Goal: Task Accomplishment & Management: Manage account settings

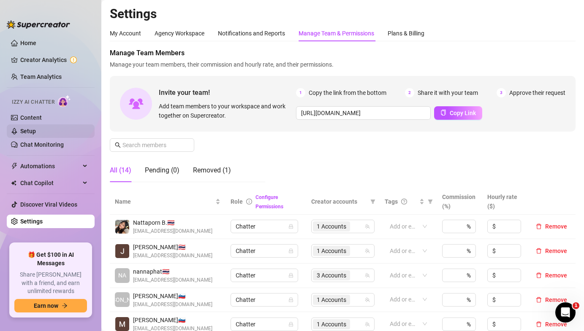
click at [36, 133] on link "Setup" at bounding box center [28, 131] width 16 height 7
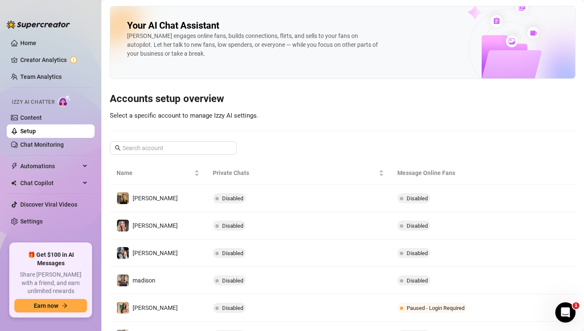
scroll to position [160, 0]
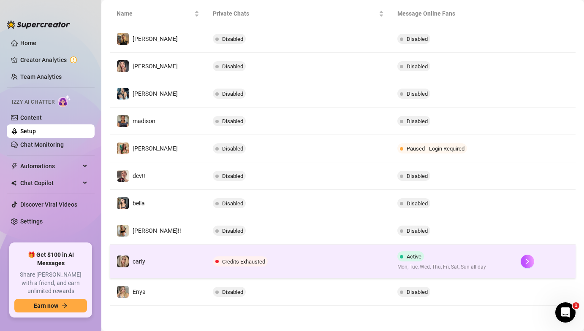
click at [407, 259] on span "Active" at bounding box center [414, 257] width 15 height 6
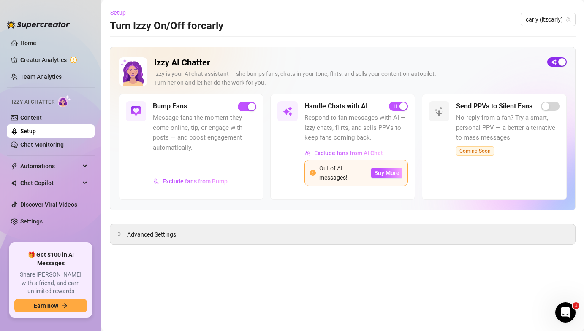
click at [557, 62] on span "button" at bounding box center [556, 61] width 19 height 9
click at [36, 45] on link "Home" at bounding box center [28, 43] width 16 height 7
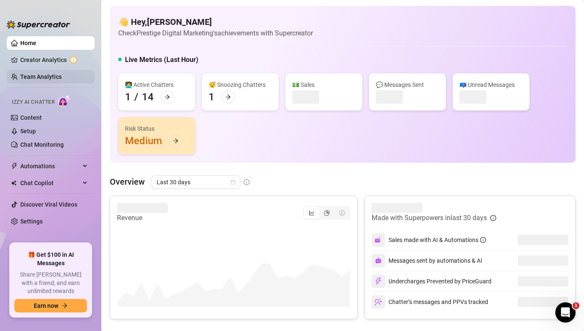
click at [50, 73] on link "Team Analytics" at bounding box center [40, 76] width 41 height 7
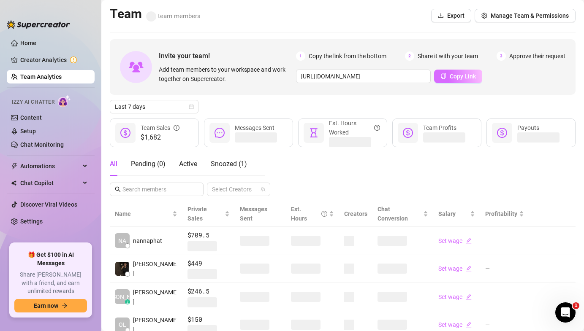
click at [464, 81] on button "Copy Link" at bounding box center [458, 77] width 48 height 14
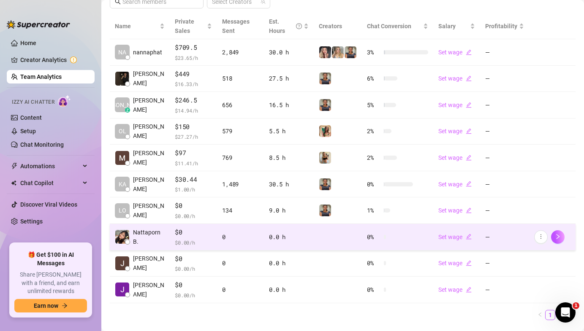
scroll to position [190, 0]
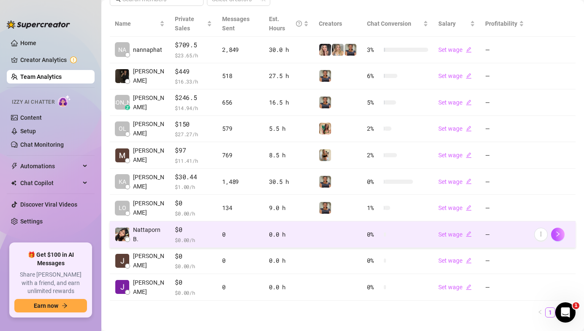
click at [246, 232] on div "0" at bounding box center [240, 234] width 37 height 9
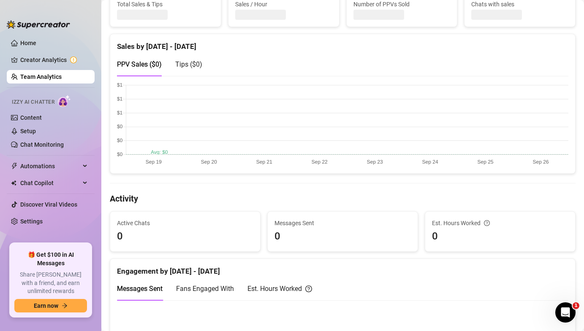
click at [62, 80] on link "Team Analytics" at bounding box center [40, 76] width 41 height 7
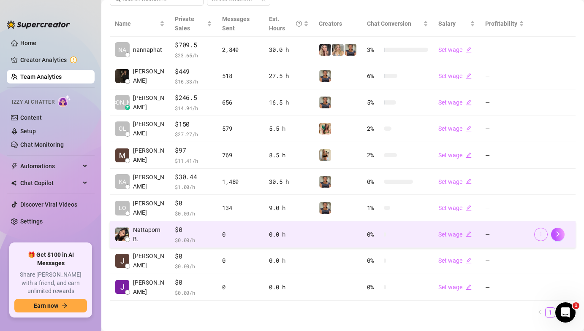
click at [542, 235] on icon "more" at bounding box center [541, 234] width 6 height 6
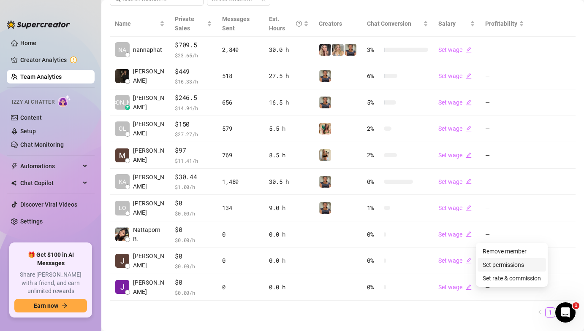
click at [524, 265] on link "Set permissions" at bounding box center [503, 265] width 41 height 7
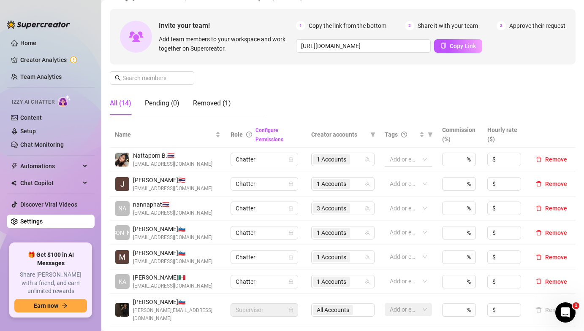
scroll to position [73, 0]
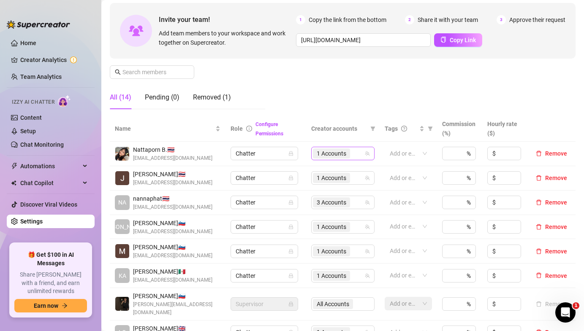
click at [347, 156] on span "1 Accounts" at bounding box center [331, 154] width 37 height 10
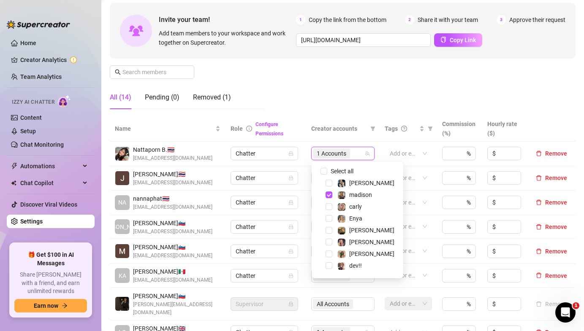
click at [323, 221] on span at bounding box center [319, 219] width 10 height 10
click at [326, 217] on span "Select tree node" at bounding box center [329, 218] width 7 height 7
click at [448, 75] on div "Manage Team Members Manage your team members, their commission and hourly rate,…" at bounding box center [343, 45] width 466 height 141
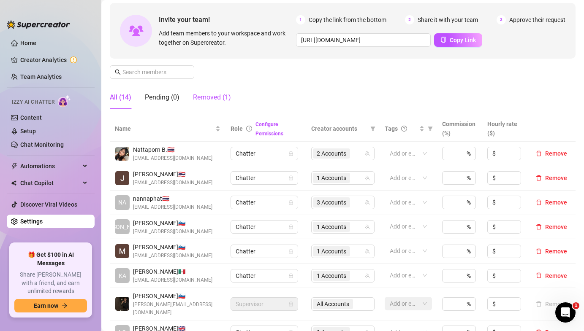
click at [203, 102] on div "Removed (1)" at bounding box center [212, 97] width 38 height 10
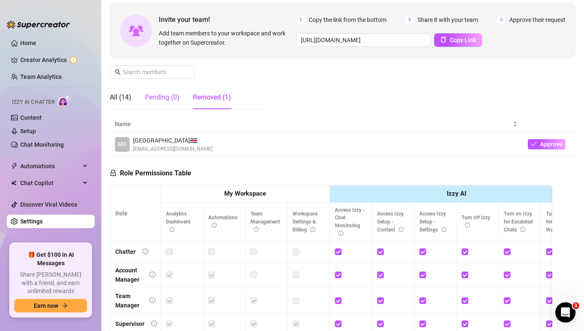
click at [161, 97] on div "Pending (0)" at bounding box center [162, 97] width 35 height 10
click at [551, 141] on span "Approve" at bounding box center [556, 144] width 22 height 7
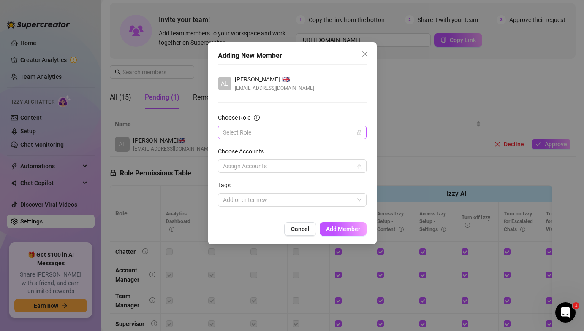
click at [287, 137] on input "Choose Role" at bounding box center [288, 132] width 131 height 13
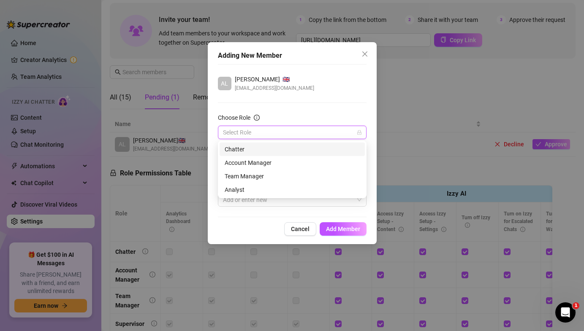
click at [278, 151] on div "Chatter" at bounding box center [292, 149] width 135 height 9
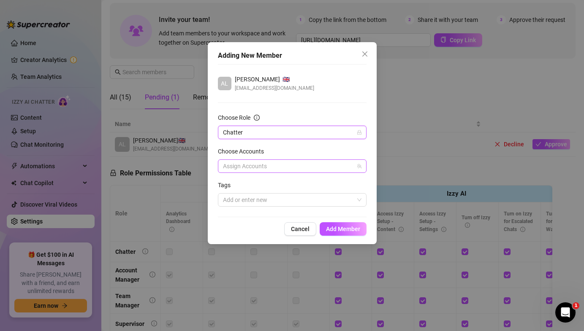
click at [279, 165] on div at bounding box center [288, 166] width 136 height 12
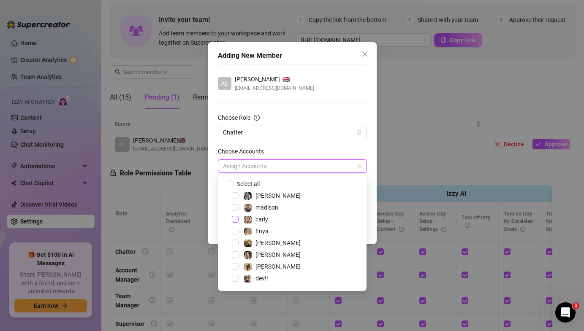
click at [234, 221] on span "Select tree node" at bounding box center [235, 219] width 7 height 7
click at [233, 209] on span "Select tree node" at bounding box center [235, 207] width 7 height 7
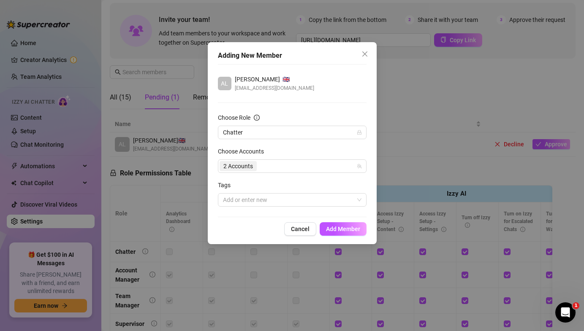
click at [297, 142] on form "Choose Role Chatter Choose Accounts 2 Accounts Tags Add or enter new" at bounding box center [292, 160] width 149 height 94
click at [286, 164] on div "2 Accounts" at bounding box center [288, 166] width 136 height 12
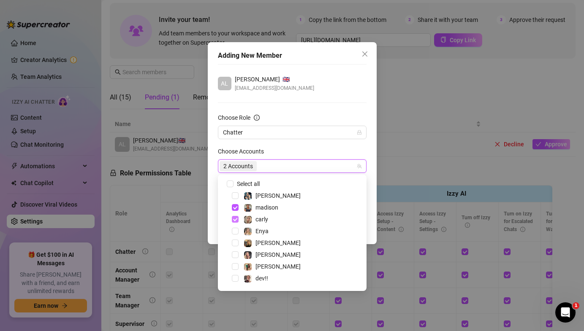
click at [236, 218] on span "Select tree node" at bounding box center [235, 219] width 7 height 7
click at [296, 105] on div "AL Alex 🇬🇧 alexryanking@icloud.com Choose Role Chatter Choose Accounts 1 Accoun…" at bounding box center [292, 140] width 149 height 153
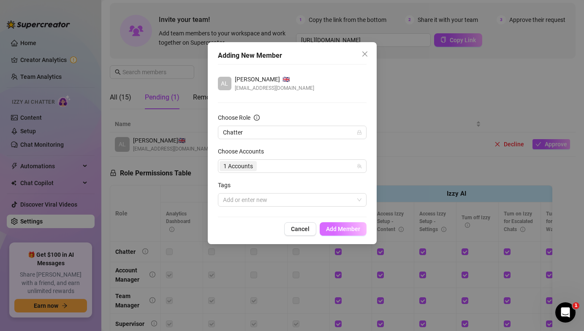
click at [351, 228] on span "Add Member" at bounding box center [343, 229] width 34 height 7
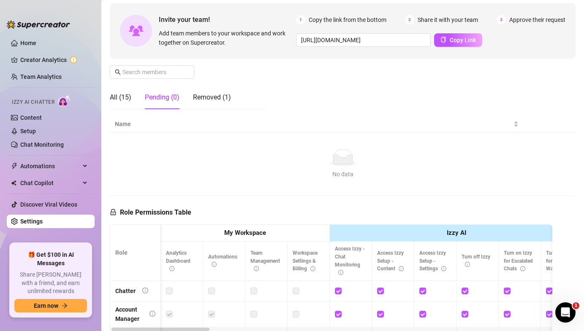
scroll to position [0, 8]
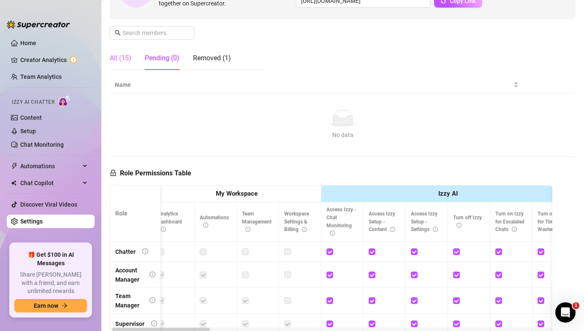
click at [128, 66] on div "All (15)" at bounding box center [121, 58] width 22 height 24
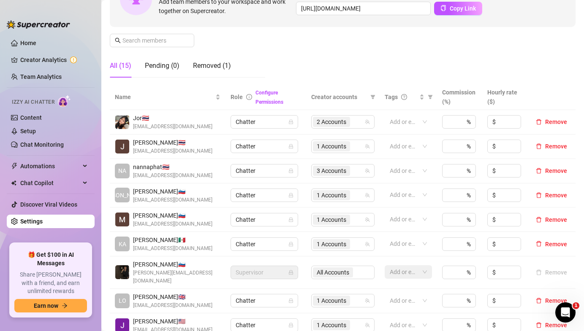
scroll to position [7, 0]
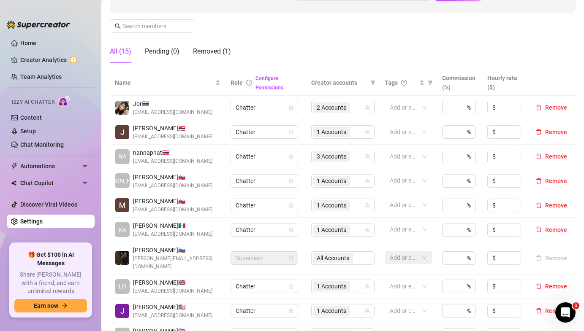
scroll to position [117, 0]
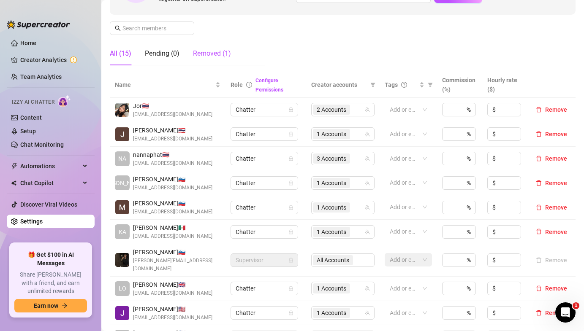
click at [221, 57] on div "Removed (1)" at bounding box center [212, 54] width 38 height 10
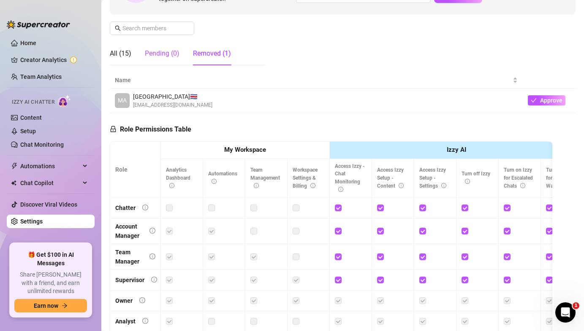
click at [167, 57] on div "Pending (0)" at bounding box center [162, 54] width 35 height 10
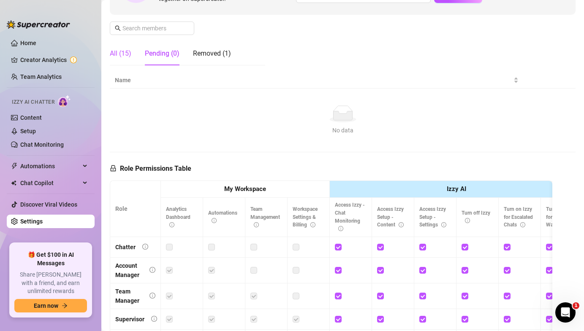
click at [129, 57] on div "All (15)" at bounding box center [121, 54] width 22 height 10
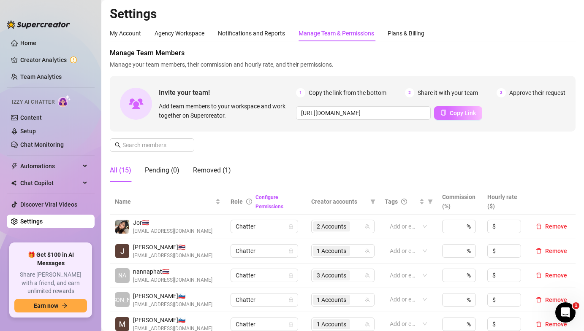
click at [456, 112] on span "Copy Link" at bounding box center [463, 113] width 26 height 7
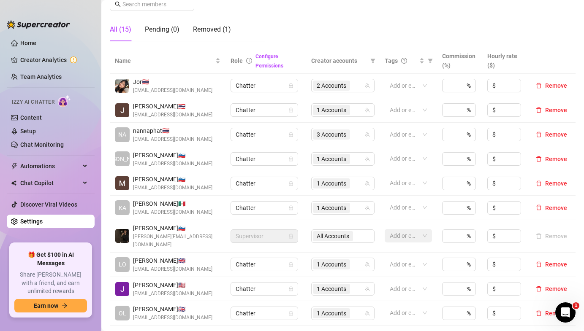
scroll to position [233, 0]
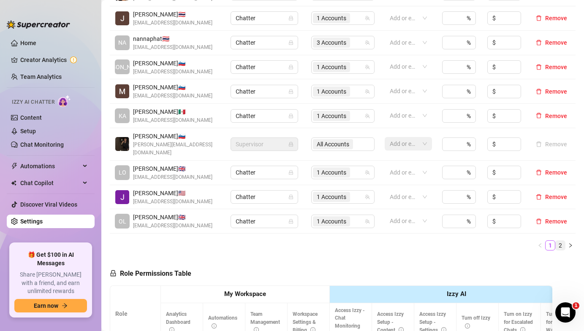
click at [559, 241] on link "2" at bounding box center [560, 245] width 9 height 9
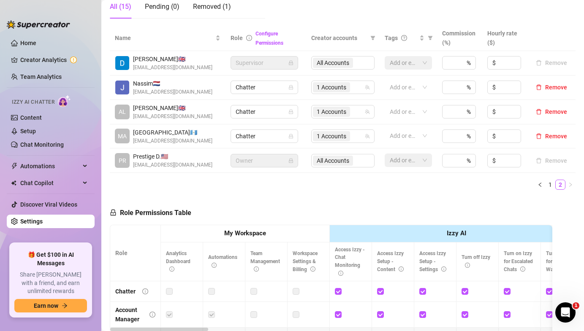
scroll to position [143, 0]
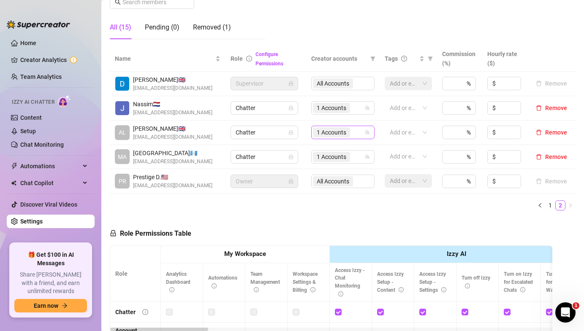
click at [352, 134] on input "search" at bounding box center [353, 133] width 2 height 10
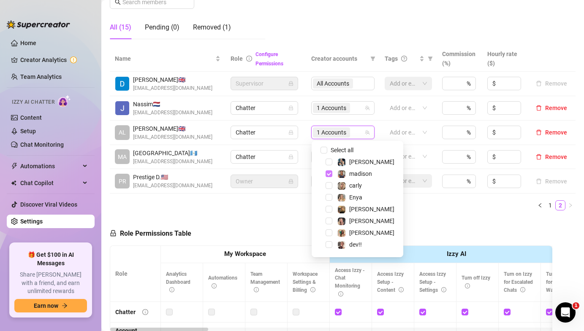
click at [331, 175] on span "Select tree node" at bounding box center [329, 174] width 7 height 7
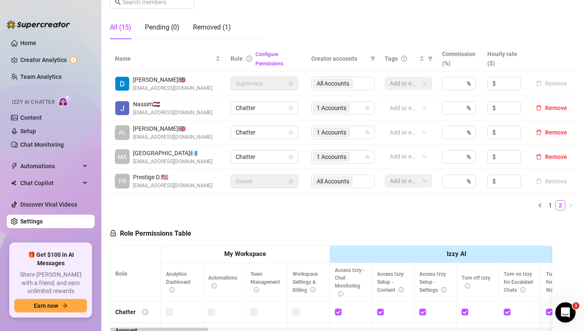
click at [559, 131] on span "Remove" at bounding box center [556, 132] width 22 height 7
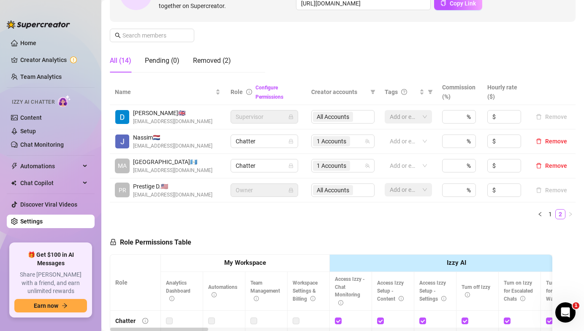
scroll to position [99, 0]
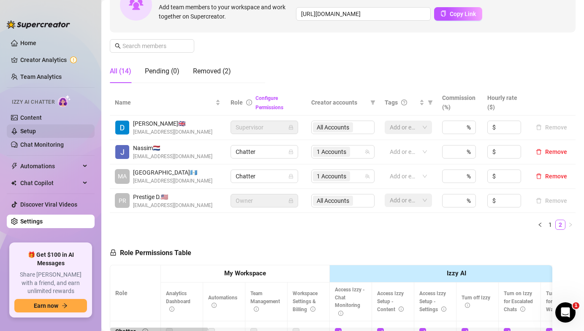
click at [36, 133] on link "Setup" at bounding box center [28, 131] width 16 height 7
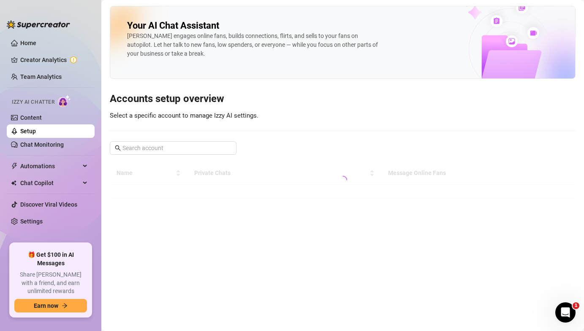
click at [36, 128] on link "Setup" at bounding box center [28, 131] width 16 height 7
click at [42, 121] on link "Content" at bounding box center [31, 117] width 22 height 7
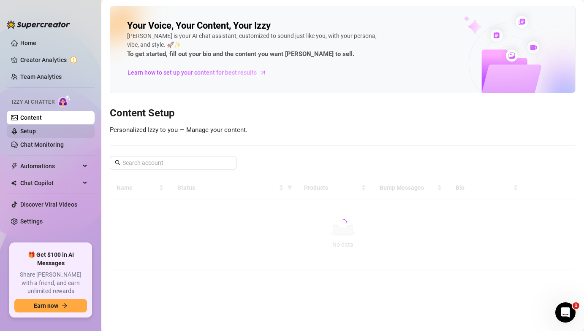
click at [36, 135] on link "Setup" at bounding box center [28, 131] width 16 height 7
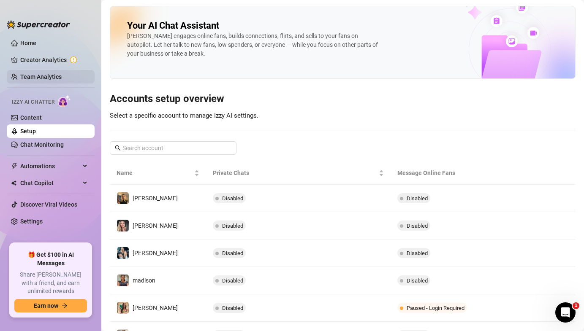
click at [62, 76] on link "Team Analytics" at bounding box center [40, 76] width 41 height 7
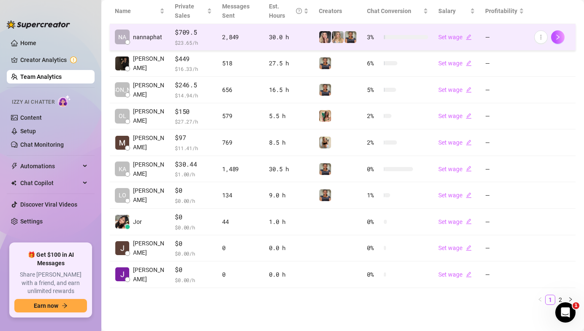
scroll to position [209, 0]
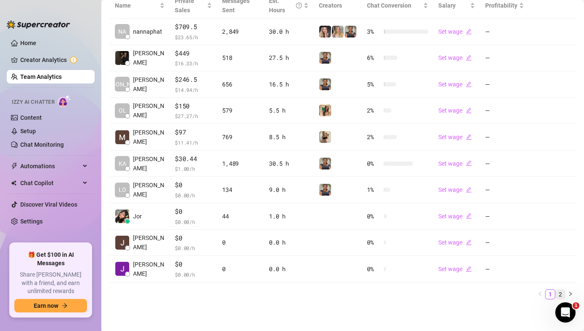
click at [557, 290] on link "2" at bounding box center [560, 294] width 9 height 9
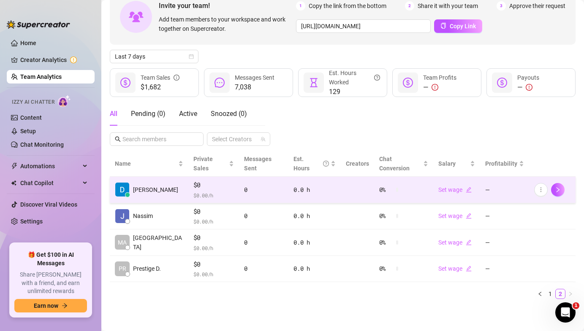
scroll to position [41, 0]
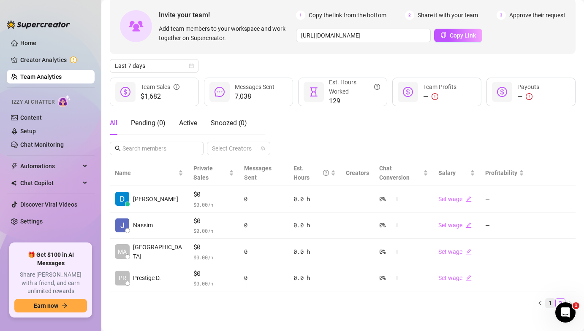
click at [549, 299] on link "1" at bounding box center [549, 303] width 9 height 9
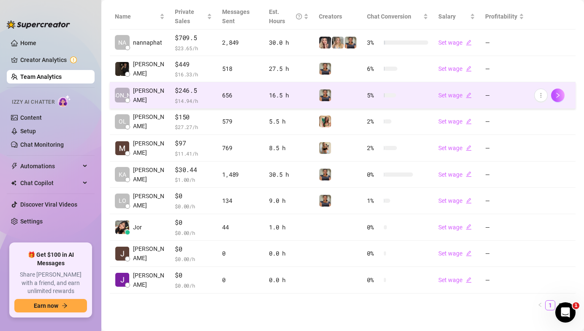
scroll to position [206, 0]
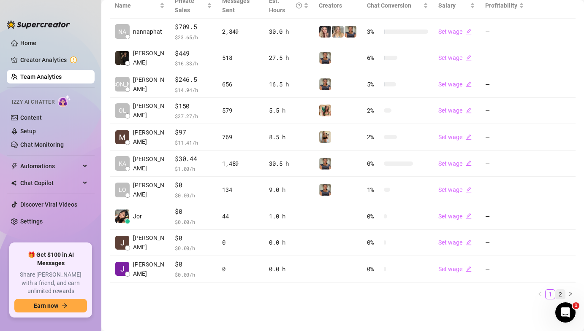
click at [562, 295] on link "2" at bounding box center [560, 294] width 9 height 9
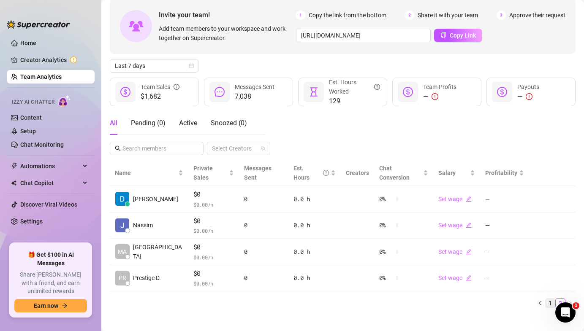
click at [553, 299] on link "1" at bounding box center [549, 303] width 9 height 9
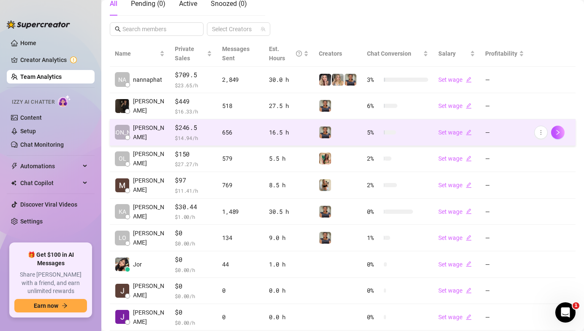
scroll to position [184, 0]
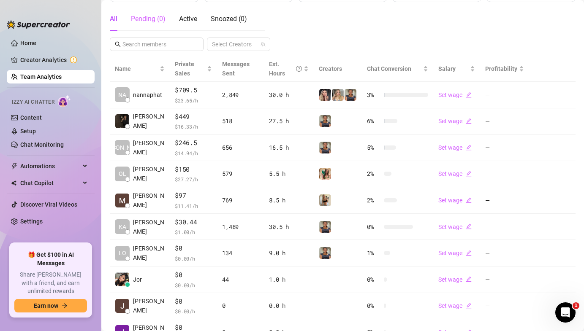
scroll to position [175, 0]
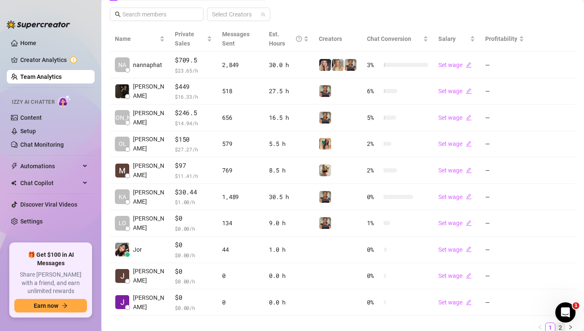
click at [559, 328] on link "2" at bounding box center [560, 327] width 9 height 9
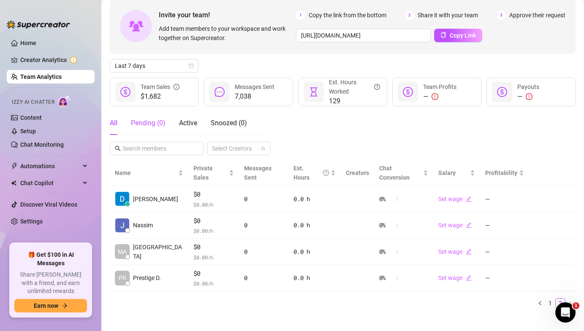
click at [155, 122] on div "Pending ( 0 )" at bounding box center [148, 123] width 35 height 10
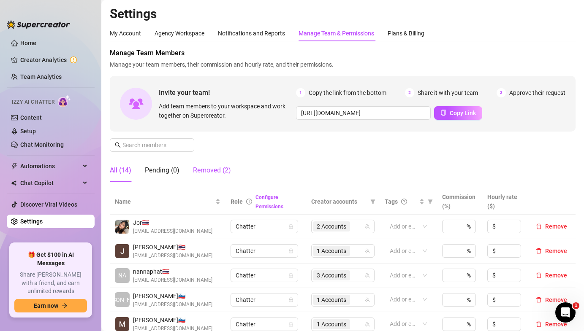
click at [202, 169] on div "Removed (2)" at bounding box center [212, 170] width 38 height 10
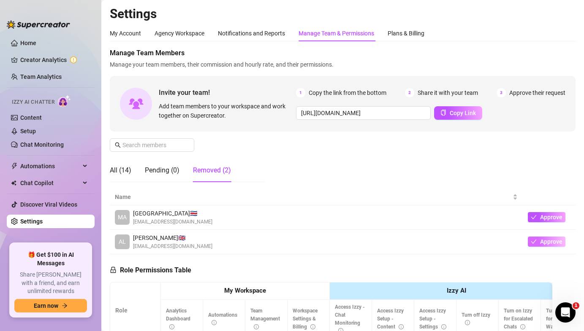
click at [545, 241] on span "Approve" at bounding box center [551, 242] width 22 height 7
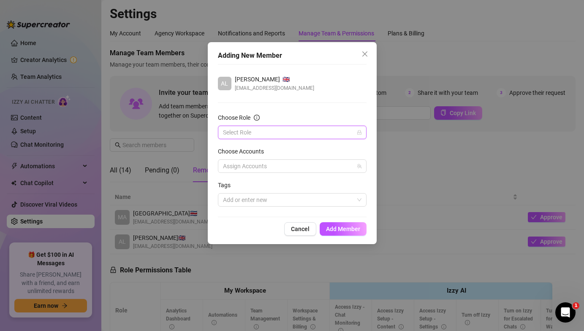
click at [306, 136] on input "Choose Role" at bounding box center [288, 132] width 131 height 13
click at [282, 163] on div "Account Manager" at bounding box center [292, 162] width 135 height 9
click at [279, 137] on span "Account Manager" at bounding box center [292, 132] width 138 height 13
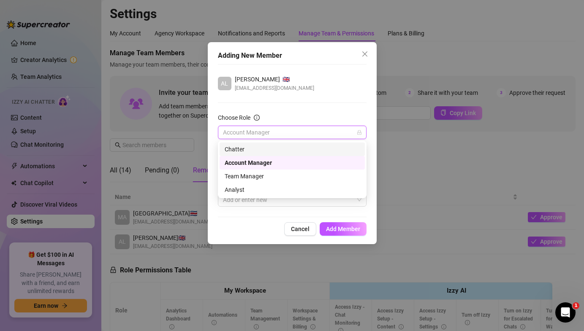
click at [277, 152] on div "Chatter" at bounding box center [292, 149] width 135 height 9
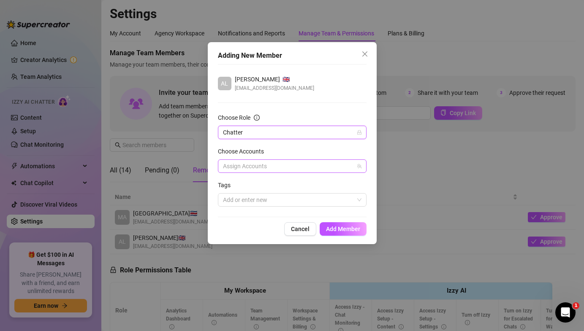
click at [276, 172] on div "Assign Accounts" at bounding box center [292, 167] width 149 height 14
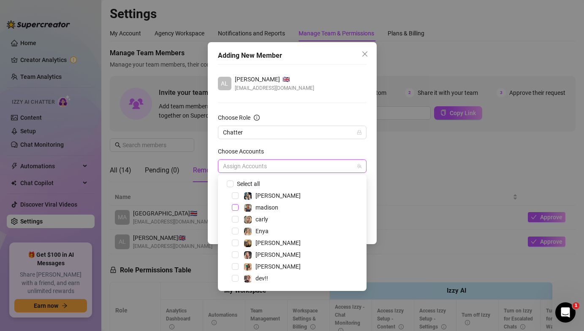
click at [234, 206] on span "Select tree node" at bounding box center [235, 207] width 7 height 7
click at [280, 156] on div "Choose Accounts" at bounding box center [292, 153] width 149 height 13
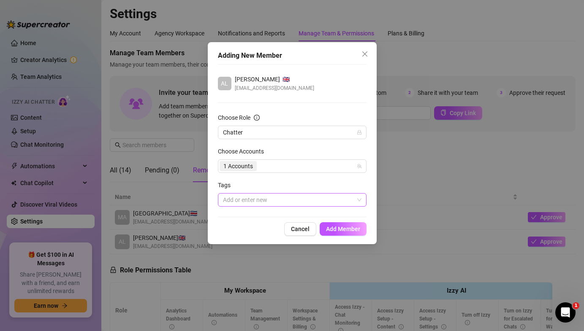
click at [314, 206] on div "Add or enter new" at bounding box center [292, 200] width 149 height 14
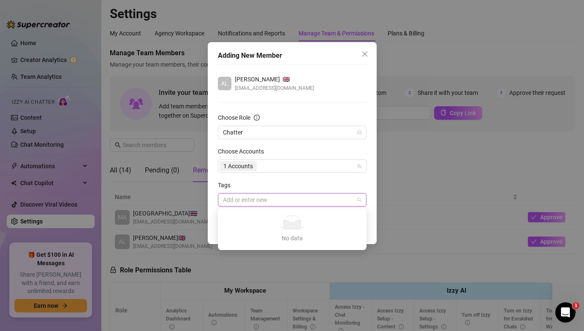
click at [320, 188] on div "Tags" at bounding box center [292, 187] width 149 height 13
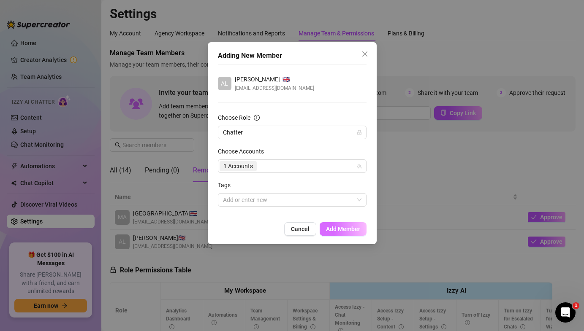
click at [342, 232] on span "Add Member" at bounding box center [343, 229] width 34 height 7
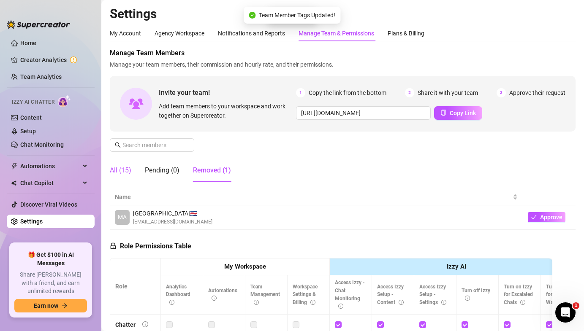
click at [119, 173] on div "All (15)" at bounding box center [121, 170] width 22 height 10
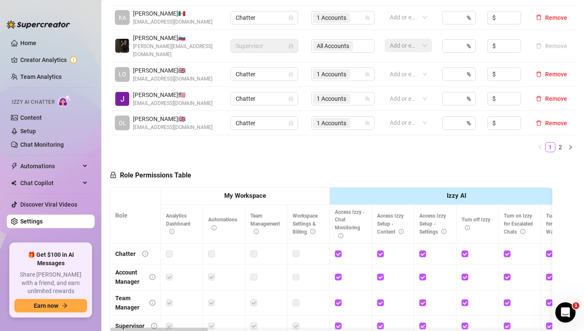
scroll to position [391, 0]
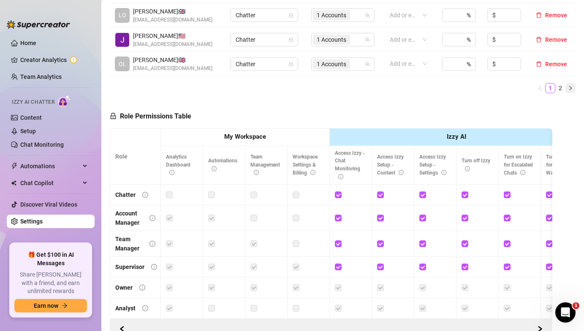
click at [571, 86] on icon "right" at bounding box center [570, 88] width 5 height 5
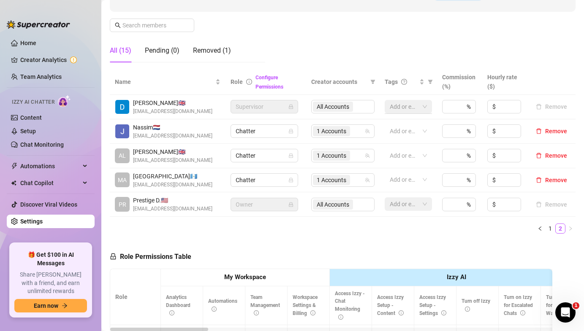
scroll to position [110, 0]
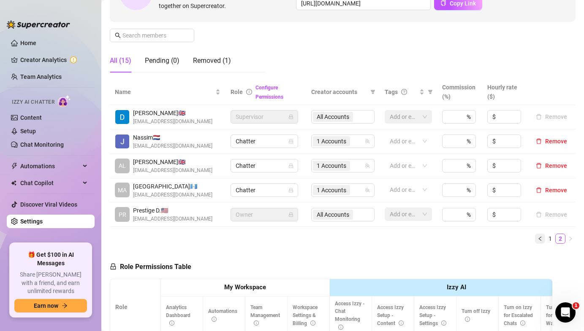
click at [537, 238] on button "button" at bounding box center [540, 239] width 10 height 10
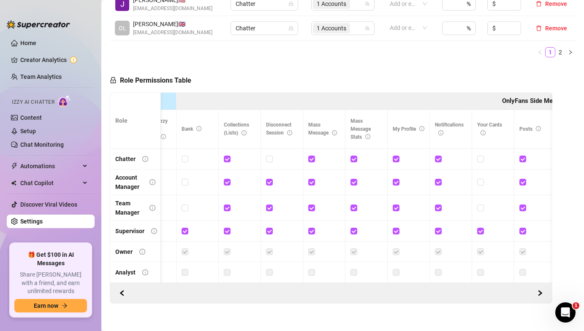
scroll to position [0, 0]
